Goal: Information Seeking & Learning: Check status

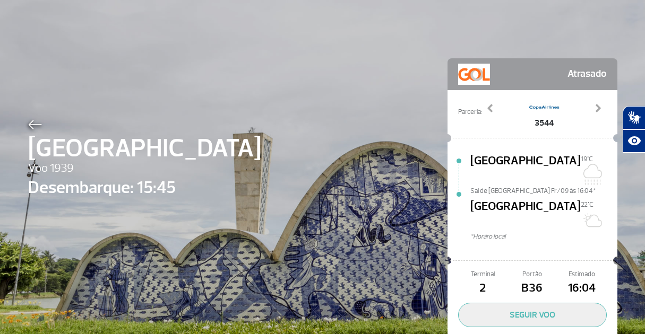
scroll to position [37, 0]
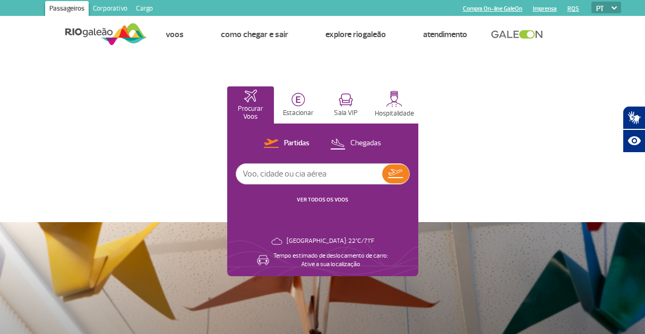
click at [291, 168] on input "text" at bounding box center [309, 174] width 146 height 20
type input "1939"
click at [362, 142] on p "Chegadas" at bounding box center [365, 143] width 31 height 10
click at [393, 176] on img at bounding box center [395, 174] width 15 height 15
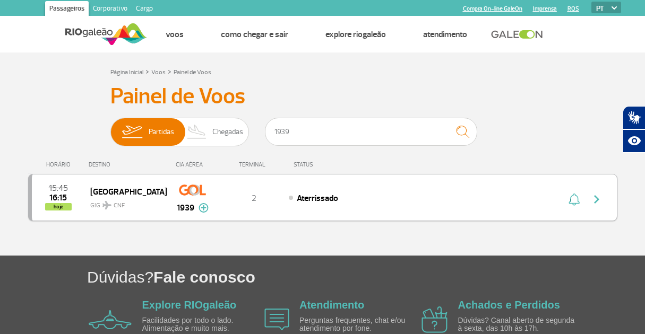
click at [304, 197] on span "Aterrissado" at bounding box center [317, 198] width 41 height 11
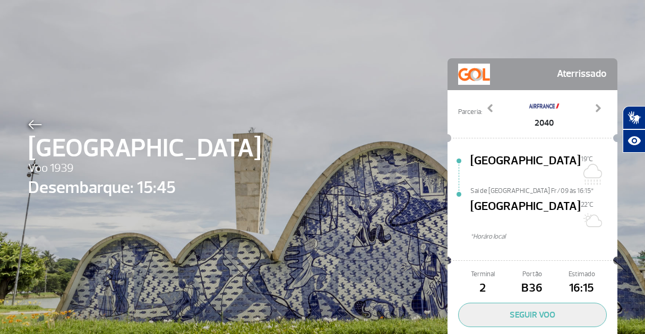
scroll to position [37, 0]
